Goal: Understand process/instructions: Learn how to perform a task or action

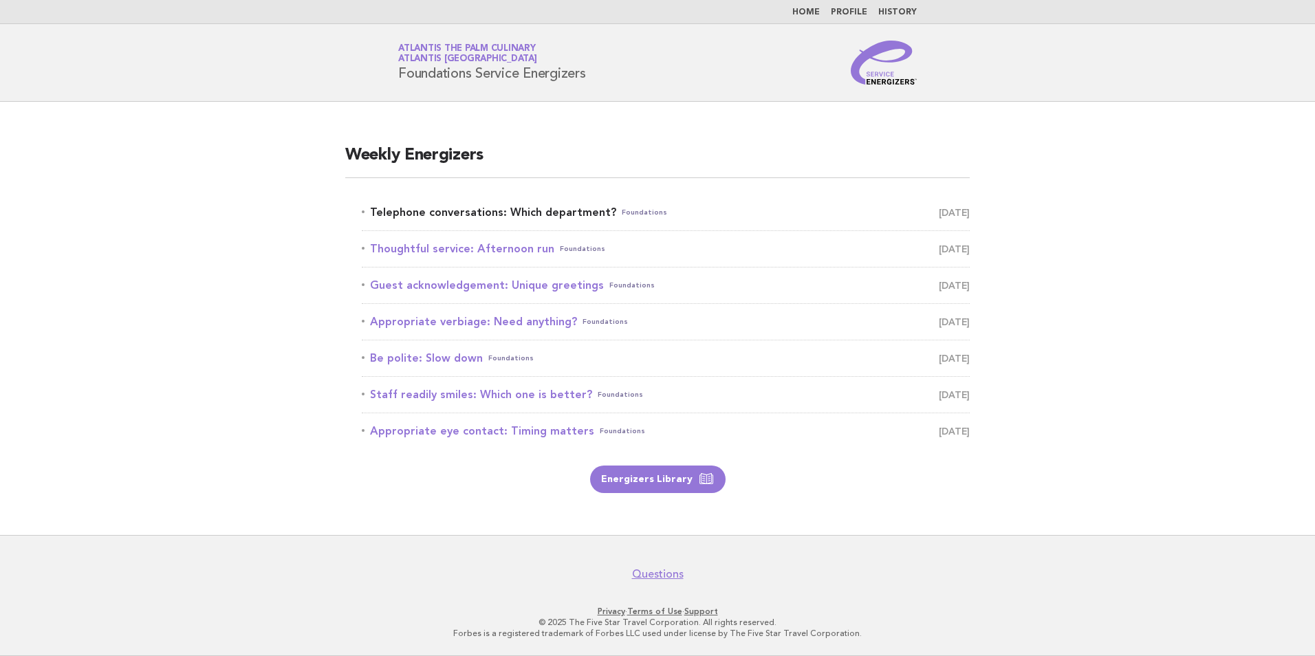
click at [479, 210] on link "Telephone conversations: Which department? Foundations [DATE]" at bounding box center [666, 212] width 608 height 19
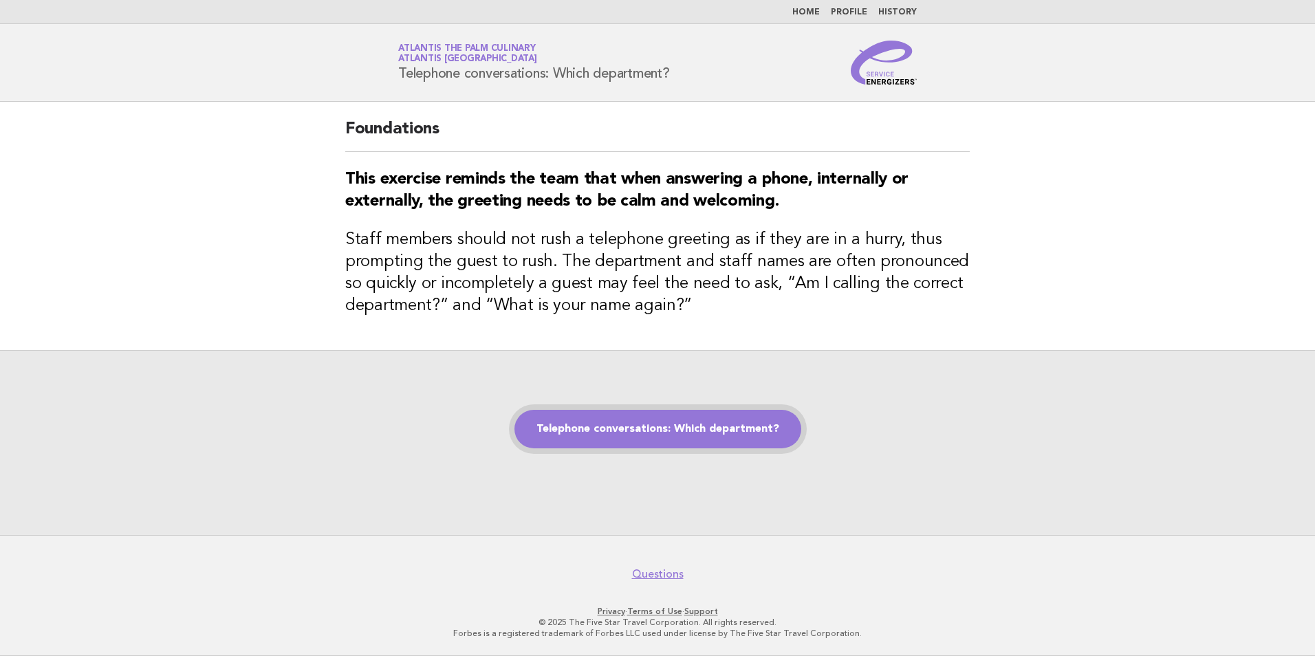
click at [600, 425] on link "Telephone conversations: Which department?" at bounding box center [657, 429] width 287 height 39
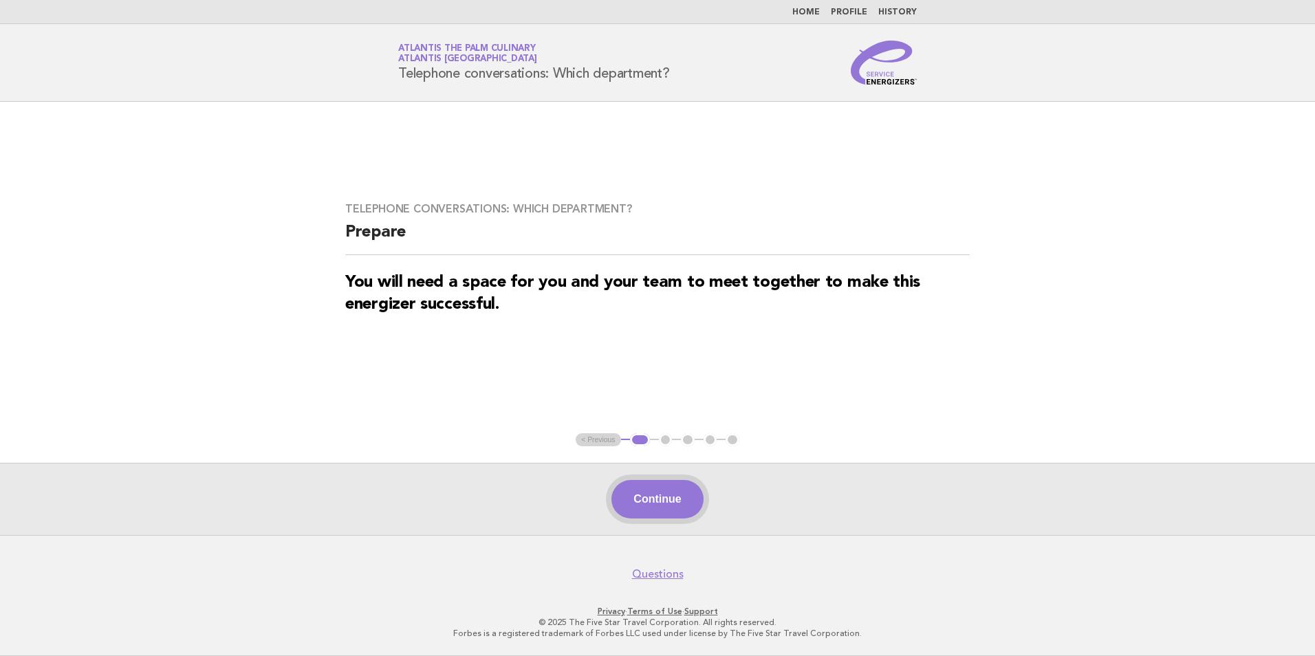
click at [642, 499] on button "Continue" at bounding box center [656, 499] width 91 height 39
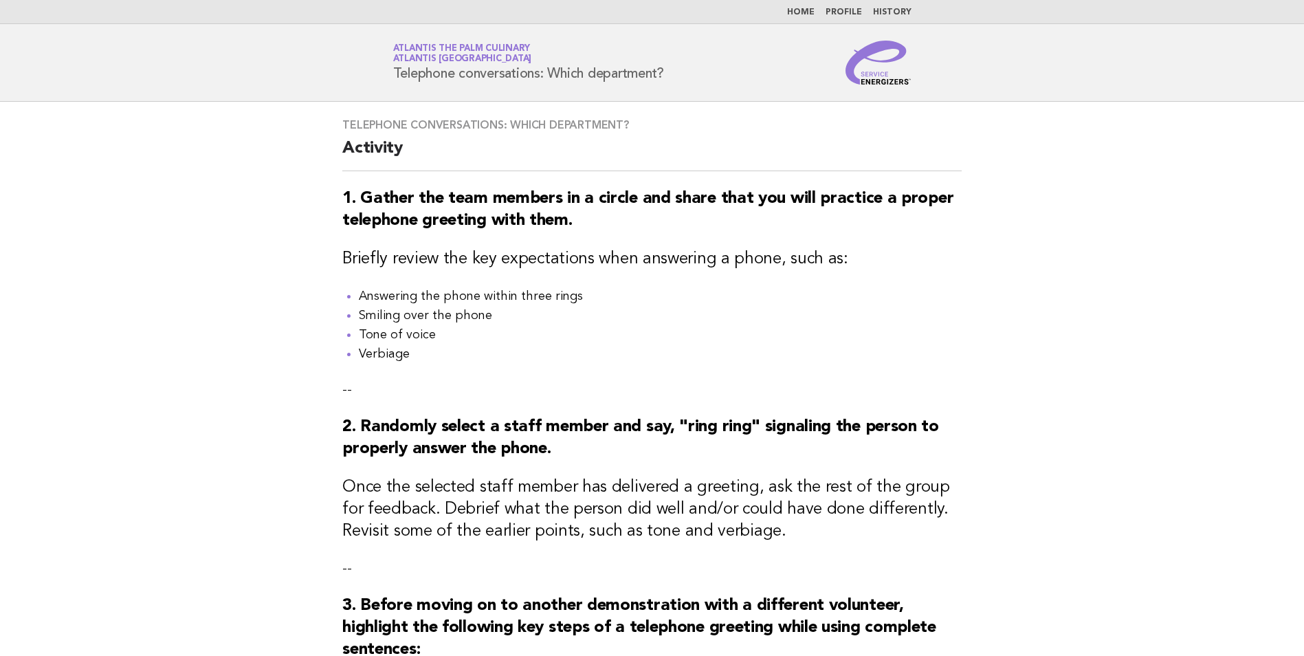
scroll to position [413, 0]
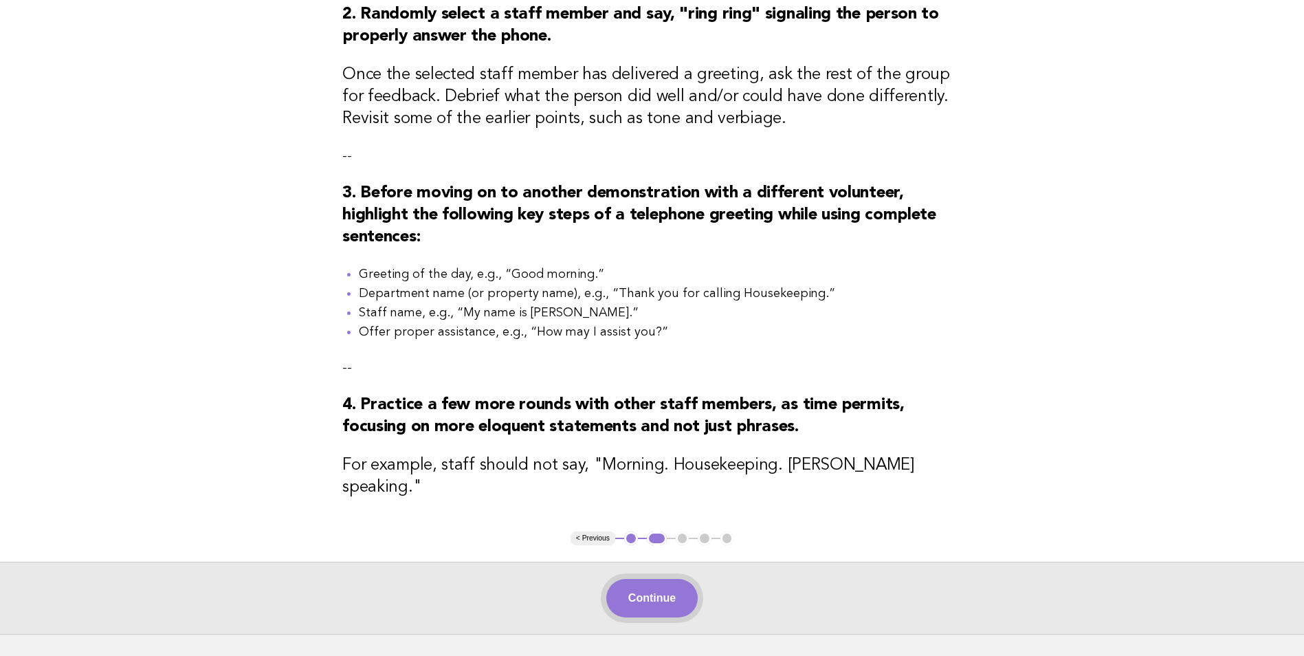
click at [659, 585] on button "Continue" at bounding box center [652, 598] width 91 height 39
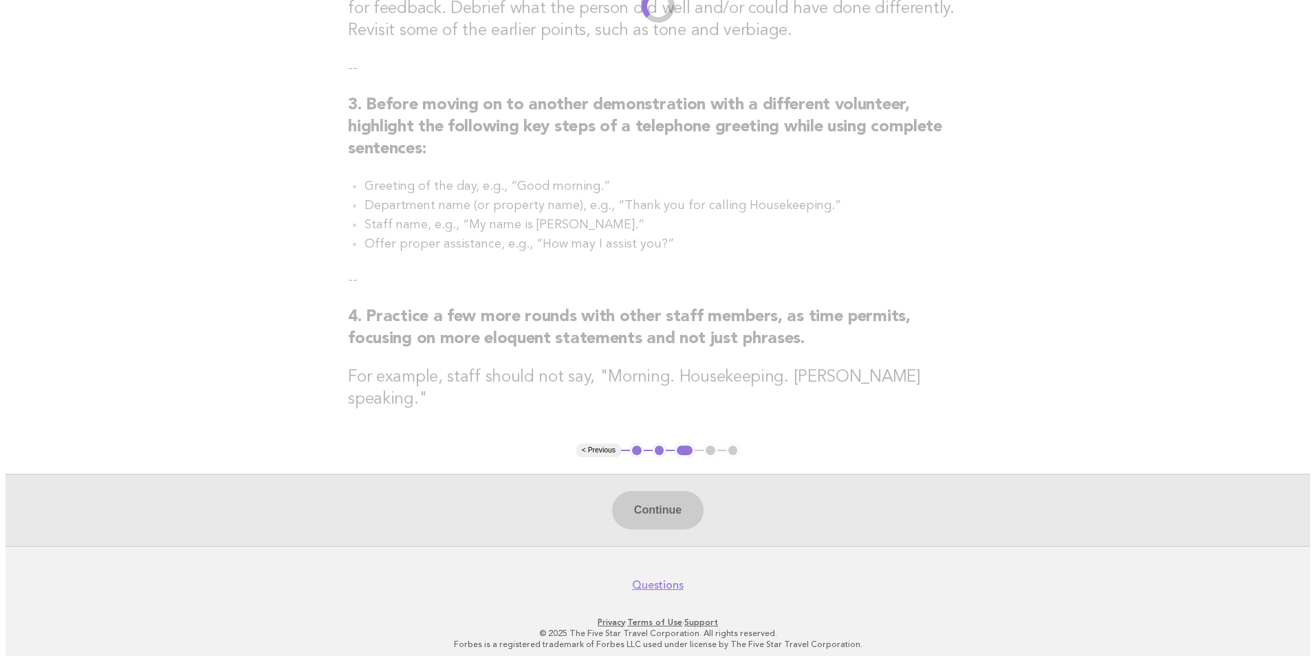
scroll to position [0, 0]
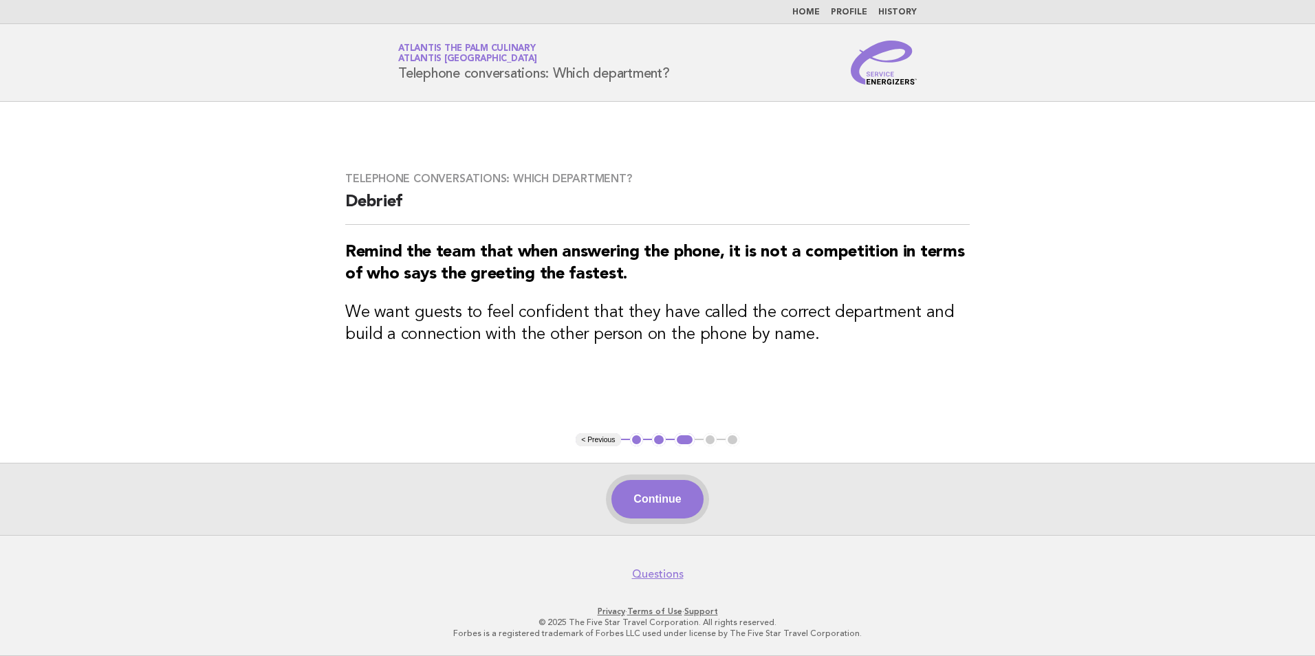
click at [673, 496] on button "Continue" at bounding box center [656, 499] width 91 height 39
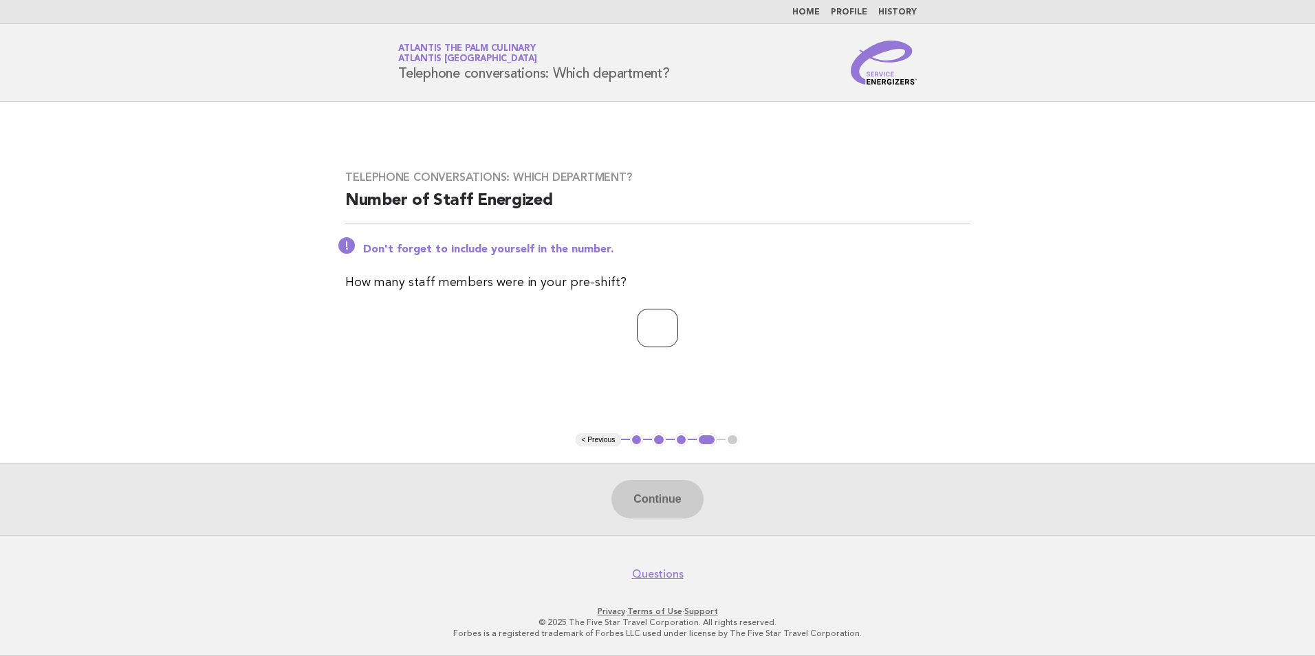
click at [651, 323] on input "number" at bounding box center [657, 328] width 41 height 39
type input "*"
click at [658, 502] on button "Continue" at bounding box center [656, 499] width 91 height 39
